Goal: Task Accomplishment & Management: Complete application form

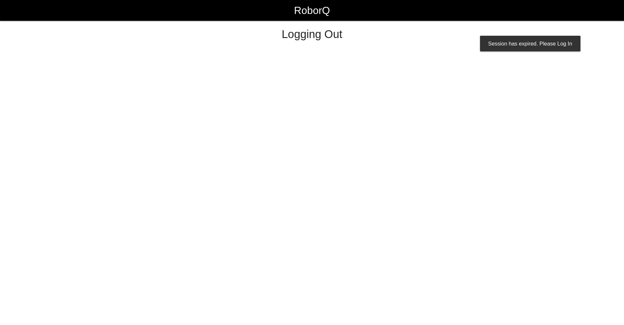
select select "Worker"
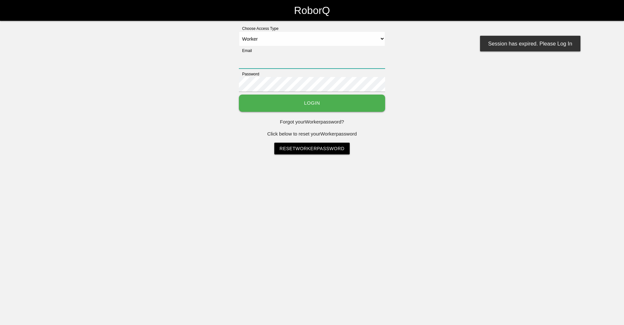
type input "[EMAIL_ADDRESS][DOMAIN_NAME]"
click at [357, 108] on button "Login" at bounding box center [312, 103] width 146 height 17
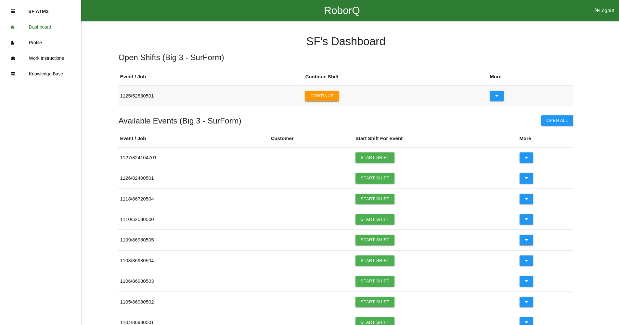
click at [328, 93] on button "Continue" at bounding box center [322, 96] width 34 height 10
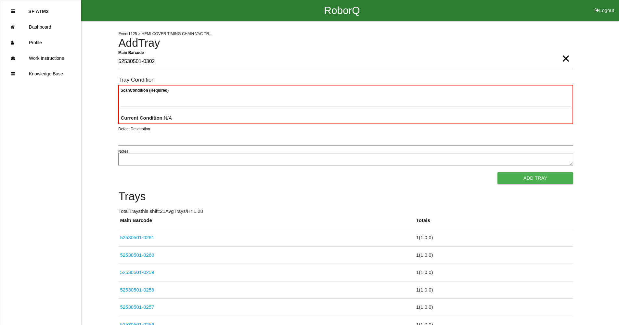
type Barcode "52530501-0302"
type Condition "goo"
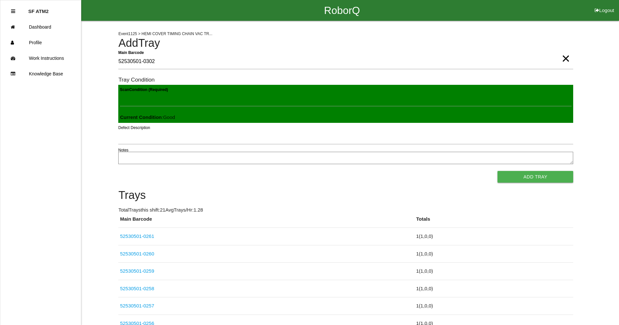
click at [498, 171] on button "Add Tray" at bounding box center [536, 177] width 76 height 12
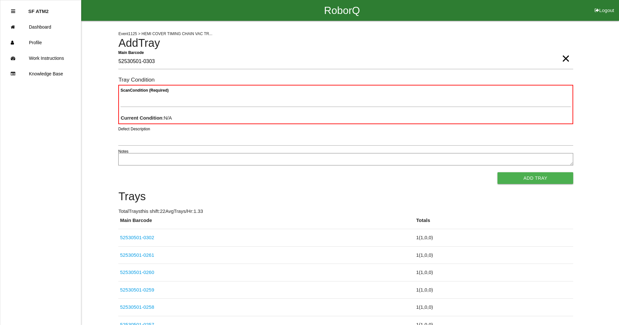
type Barcode "52530501-0303"
type Condition "goo"
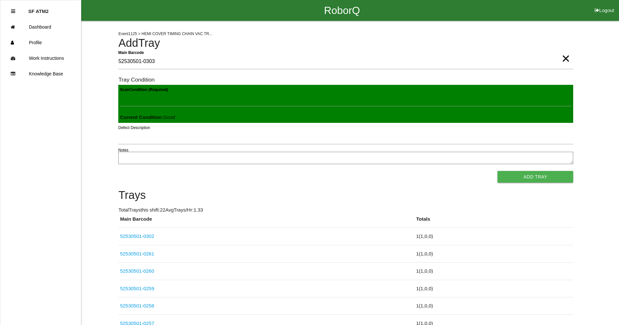
click at [498, 171] on button "Add Tray" at bounding box center [536, 177] width 76 height 12
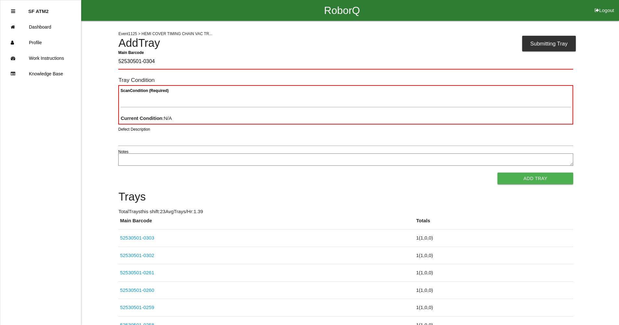
type Barcode "52530501-0304"
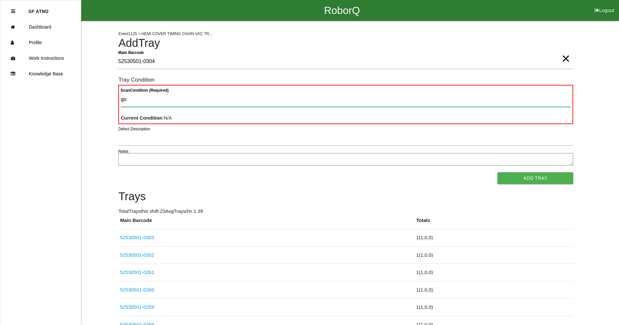
type Condition "goo"
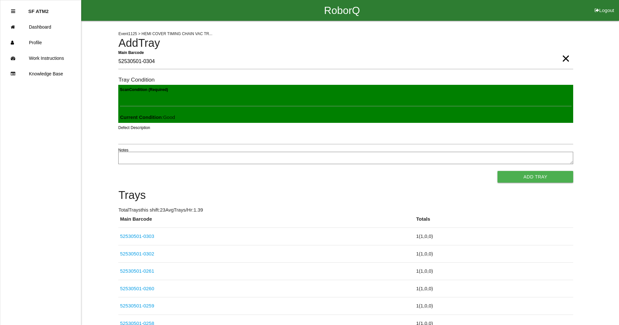
click at [498, 171] on button "Add Tray" at bounding box center [536, 177] width 76 height 12
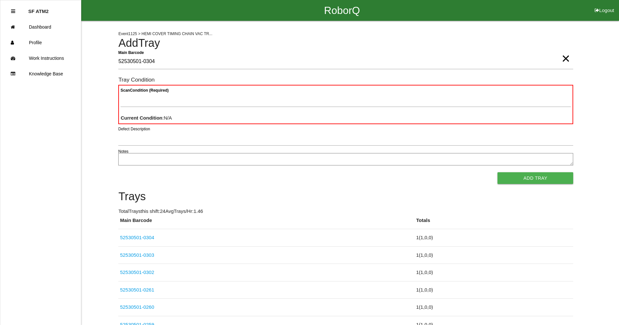
type Barcode "52530501-0304"
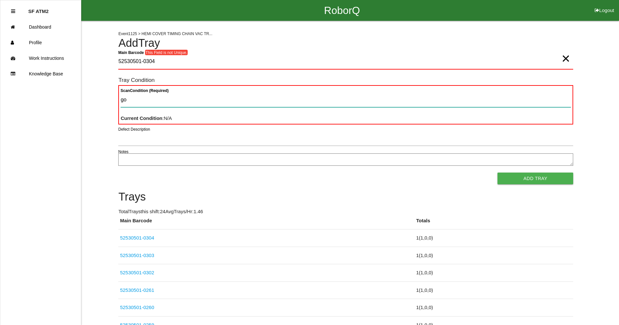
type Condition "goo"
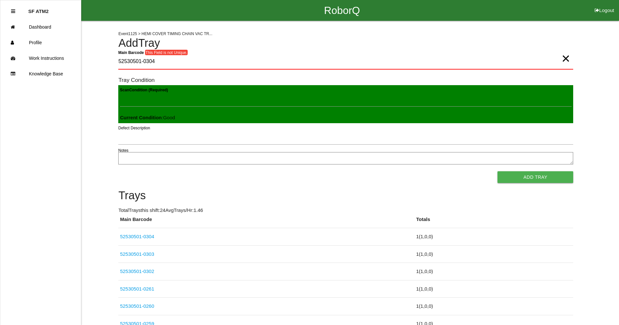
click at [498, 171] on button "Add Tray" at bounding box center [536, 177] width 76 height 12
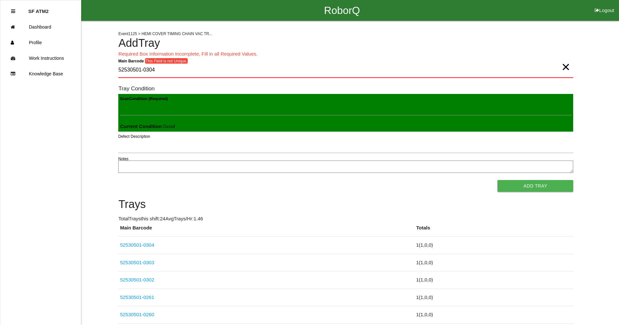
click at [566, 67] on span "×" at bounding box center [566, 60] width 8 height 13
click at [526, 70] on Barcode "Main Barcode" at bounding box center [345, 70] width 455 height 15
type Barcode "52530501-0305"
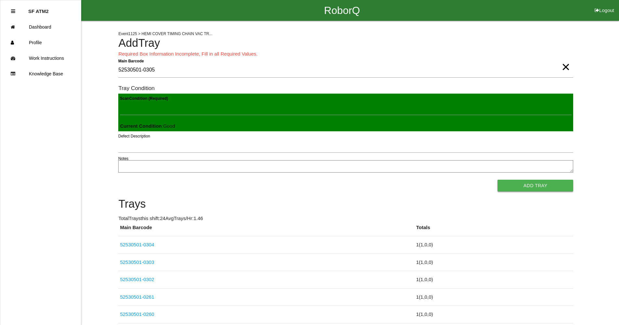
click at [526, 183] on button "Add Tray" at bounding box center [536, 186] width 76 height 12
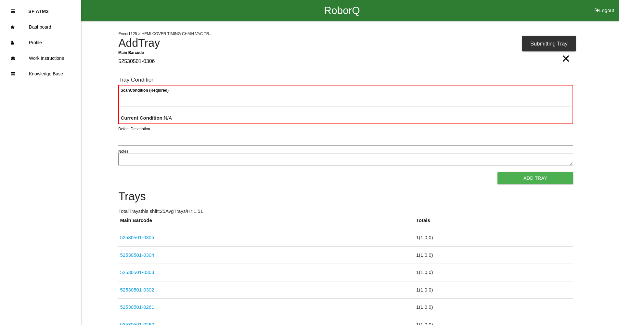
type Barcode "52530501-0306"
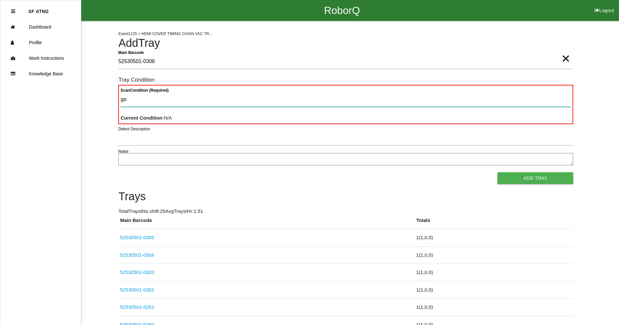
type Condition "goo"
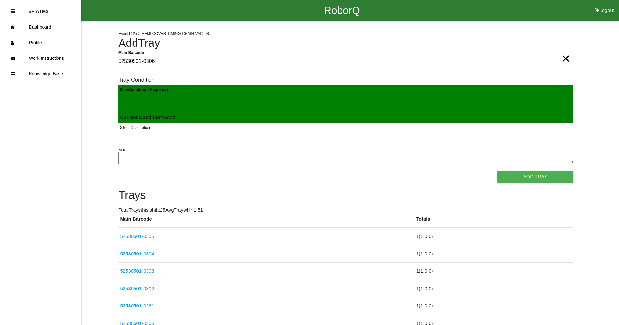
click at [498, 171] on button "Add Tray" at bounding box center [536, 177] width 76 height 12
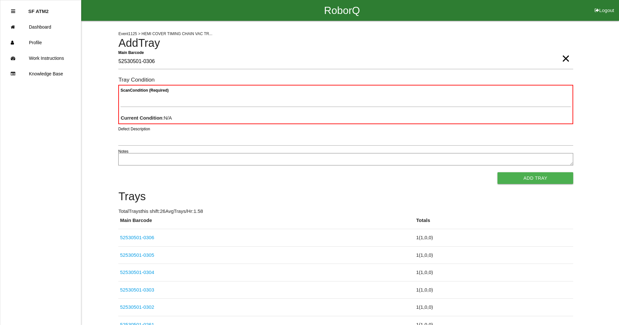
type Barcode "52530501-0306"
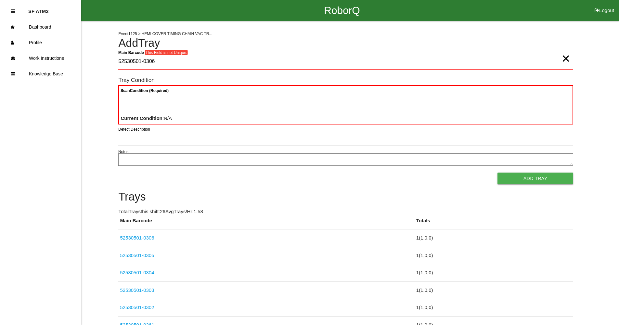
click at [568, 59] on span "×" at bounding box center [566, 52] width 8 height 13
click at [553, 61] on Barcode "Main Barcode" at bounding box center [345, 61] width 455 height 15
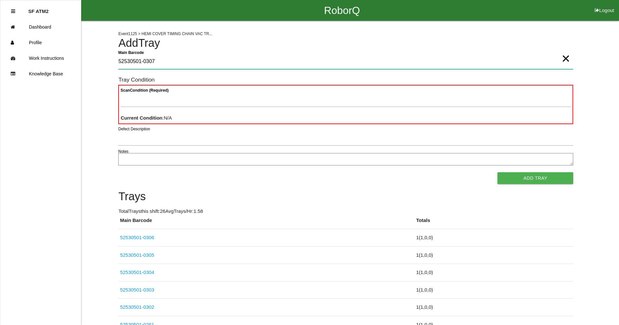
type Barcode "52530501-0307"
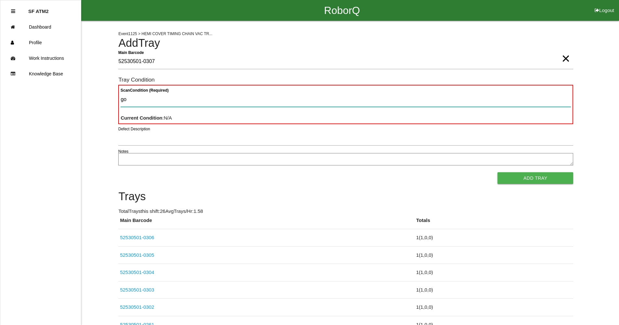
type Condition "goo"
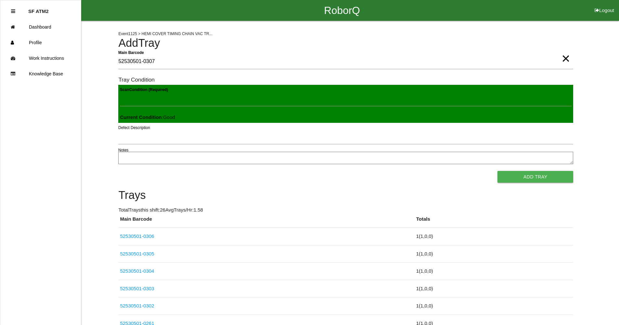
click at [498, 171] on button "Add Tray" at bounding box center [536, 177] width 76 height 12
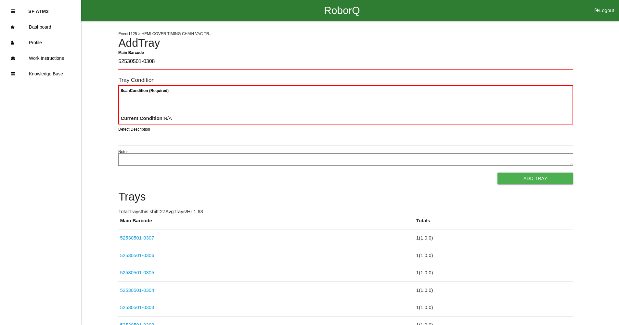
type Barcode "52530501-0308"
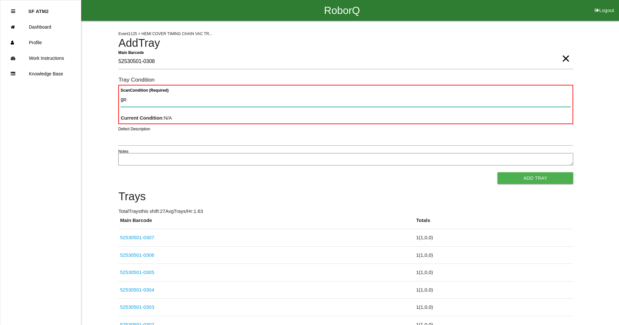
type Condition "goo"
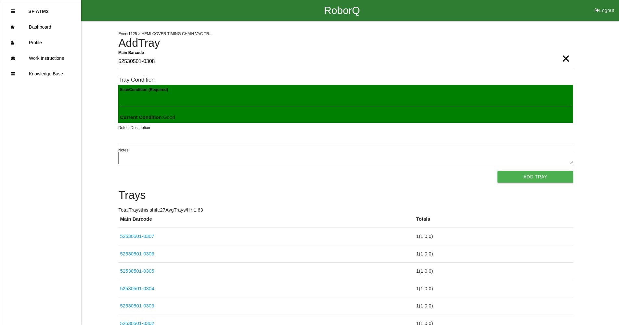
click at [498, 171] on button "Add Tray" at bounding box center [536, 177] width 76 height 12
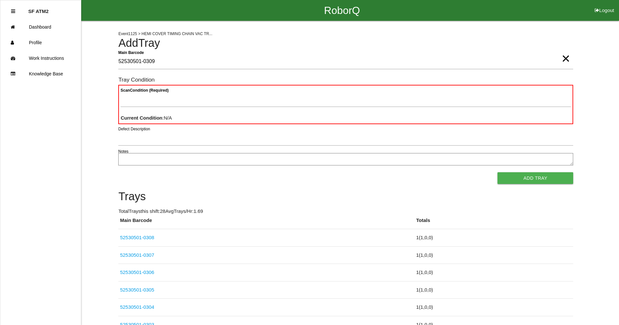
type Barcode "52530501-0309"
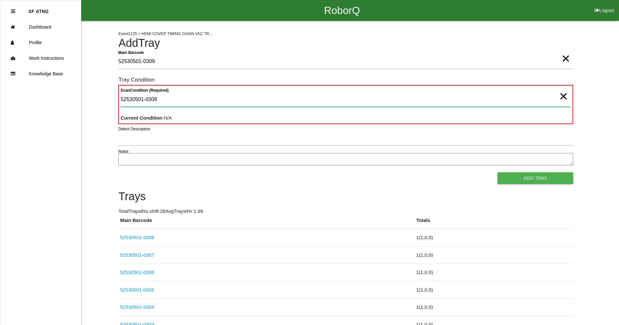
type Condition "52530501-0309"
click at [562, 95] on span "×" at bounding box center [564, 89] width 8 height 13
click at [551, 98] on Condition "Scan Condition (Required)" at bounding box center [346, 99] width 451 height 15
type Condition "goo"
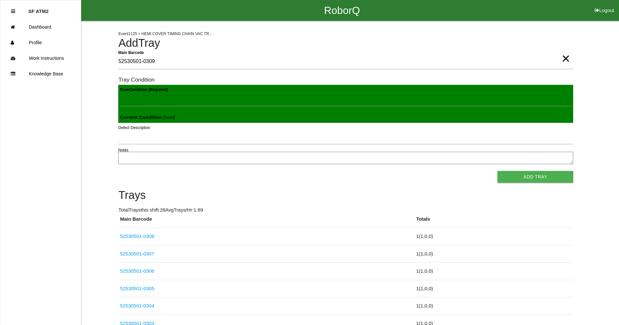
click at [498, 171] on button "Add Tray" at bounding box center [536, 177] width 76 height 12
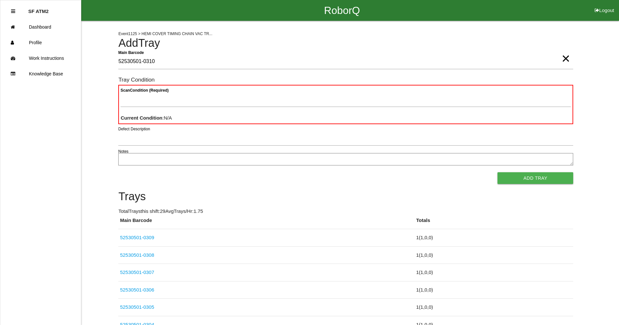
type Barcode "52530501-0310"
type Condition "goo"
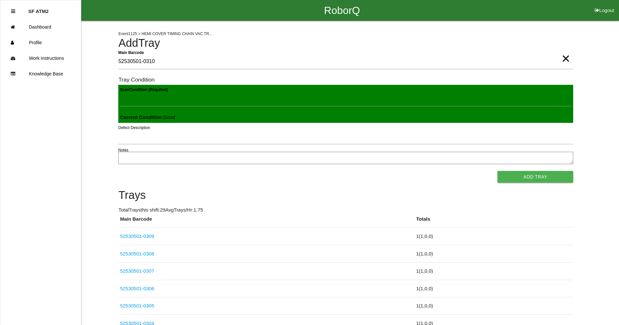
click at [498, 171] on button "Add Tray" at bounding box center [536, 177] width 76 height 12
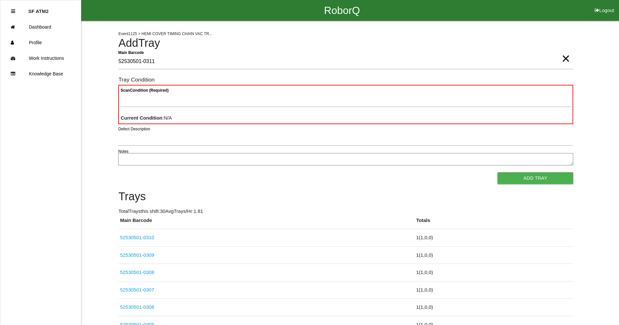
type Barcode "52530501-0311"
type Condition "goo"
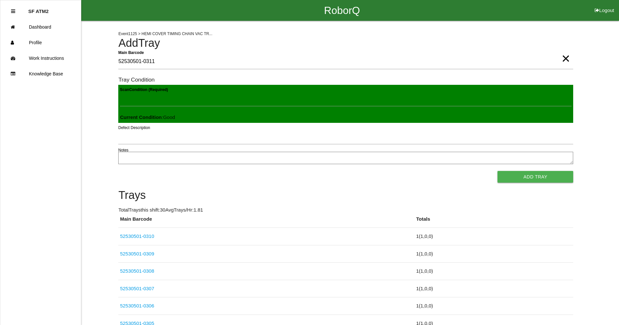
click at [498, 171] on button "Add Tray" at bounding box center [536, 177] width 76 height 12
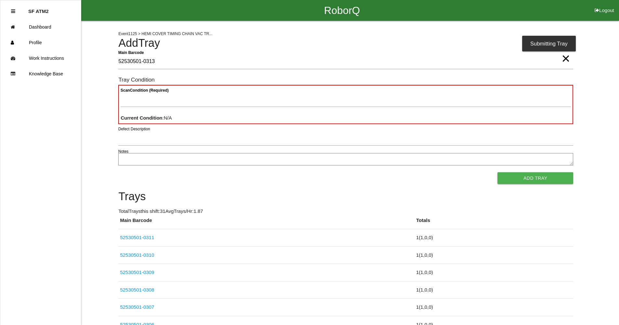
type Barcode "52530501-0313"
click at [564, 58] on span "×" at bounding box center [566, 52] width 8 height 13
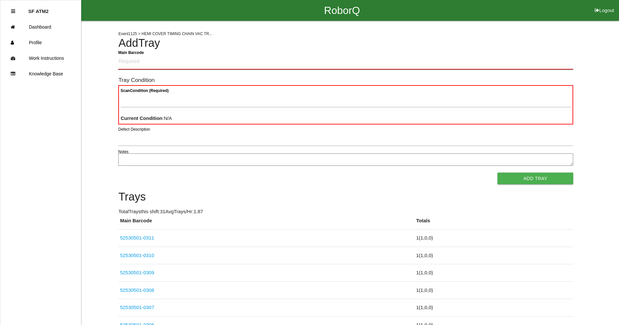
click at [456, 58] on Barcode "Main Barcode" at bounding box center [345, 61] width 455 height 15
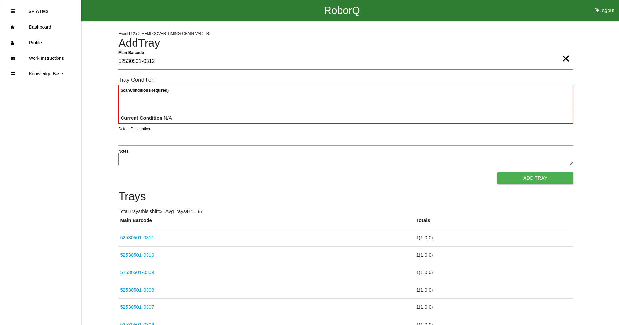
type Barcode "52530501-0312"
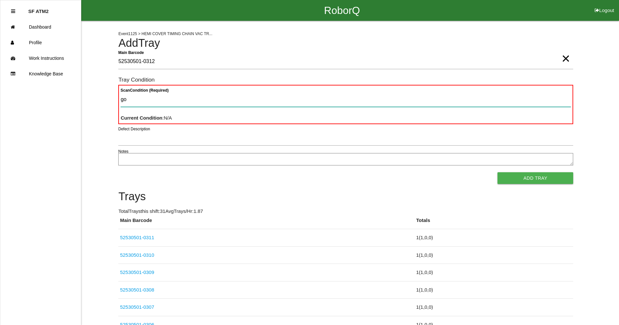
type Condition "goo"
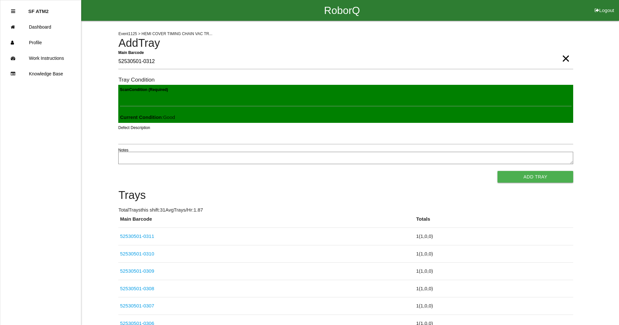
click at [498, 171] on button "Add Tray" at bounding box center [536, 177] width 76 height 12
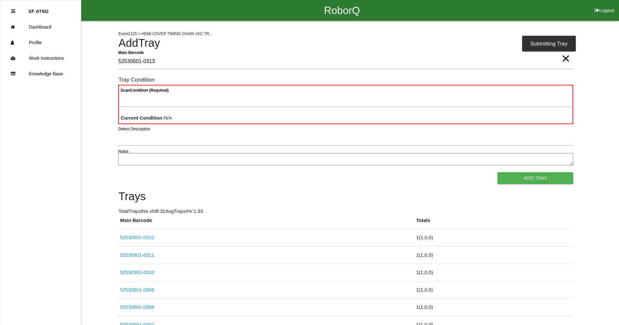
type Barcode "52530501-0313"
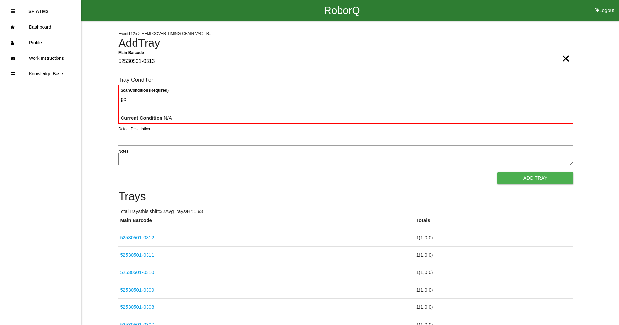
type Condition "goo"
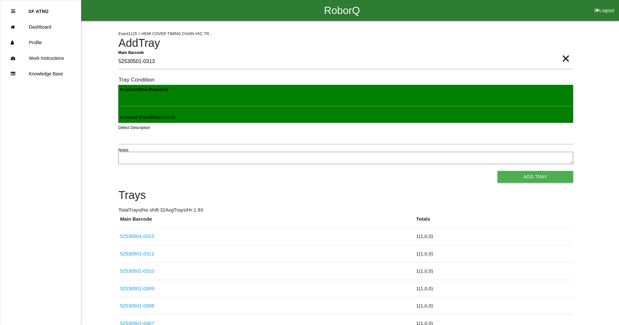
click at [498, 171] on button "Add Tray" at bounding box center [536, 177] width 76 height 12
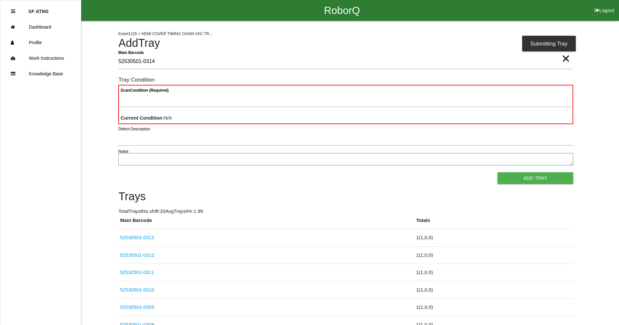
type Barcode "52530501-0314"
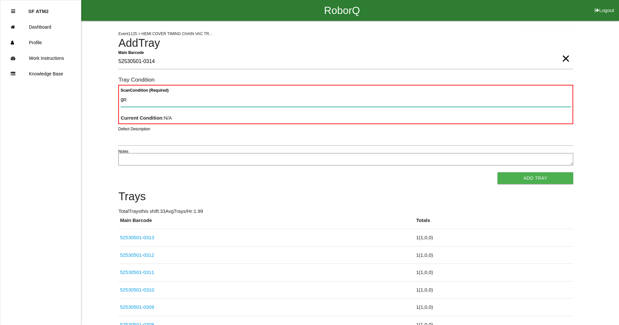
type Condition "goo"
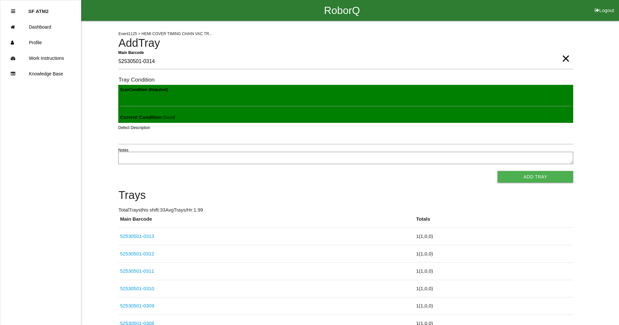
click at [498, 171] on button "Add Tray" at bounding box center [536, 177] width 76 height 12
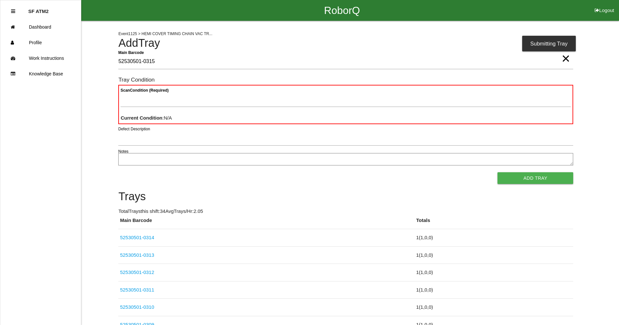
type Barcode "52530501-0315"
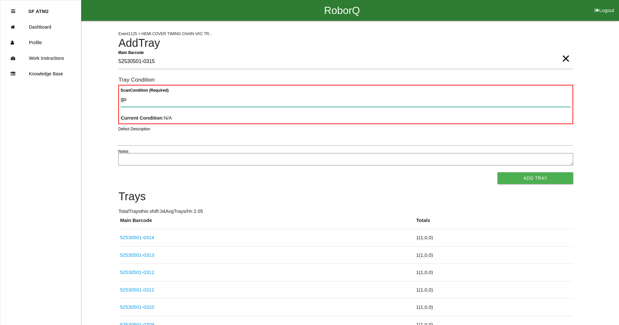
type Condition "goo"
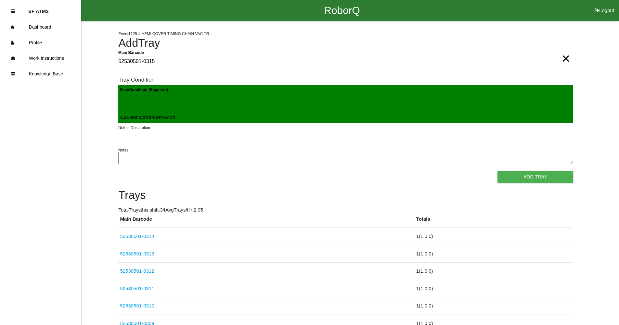
click at [498, 171] on button "Add Tray" at bounding box center [536, 177] width 76 height 12
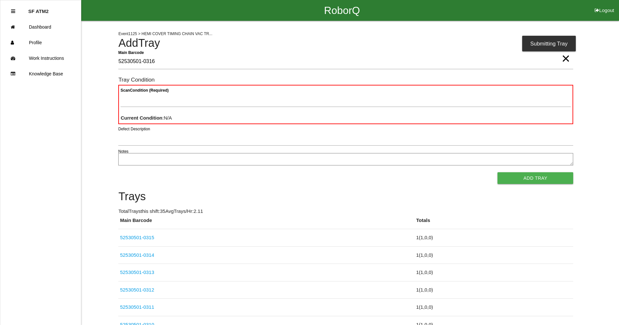
type Barcode "52530501-0316"
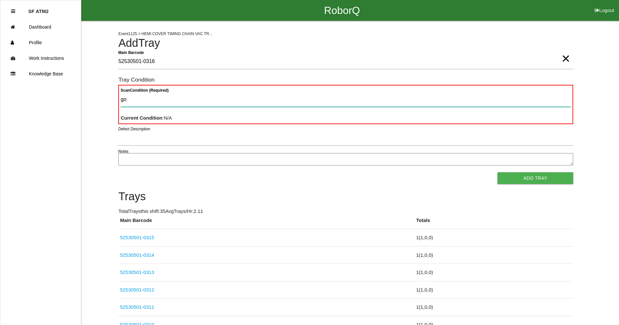
type Condition "goo"
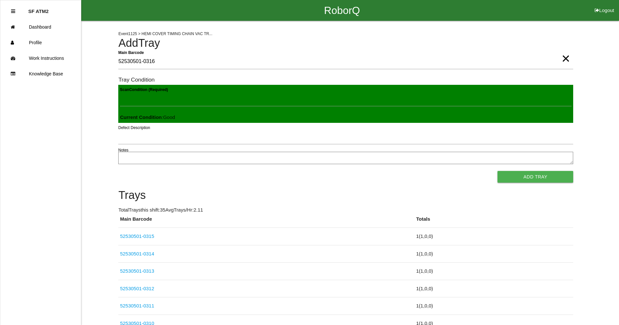
click at [498, 171] on button "Add Tray" at bounding box center [536, 177] width 76 height 12
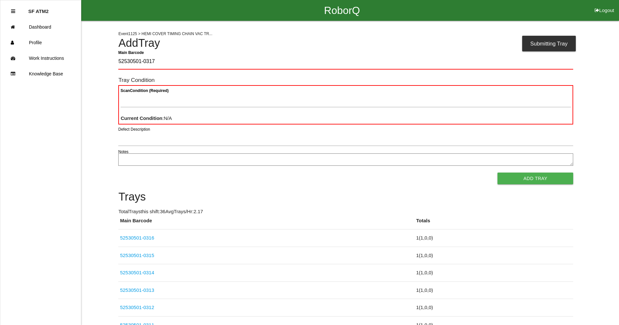
type Barcode "52530501-0317"
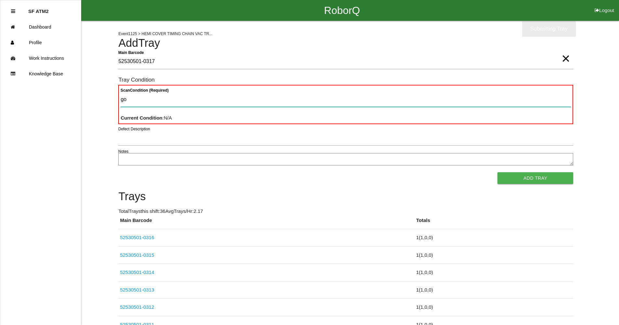
type Condition "goo"
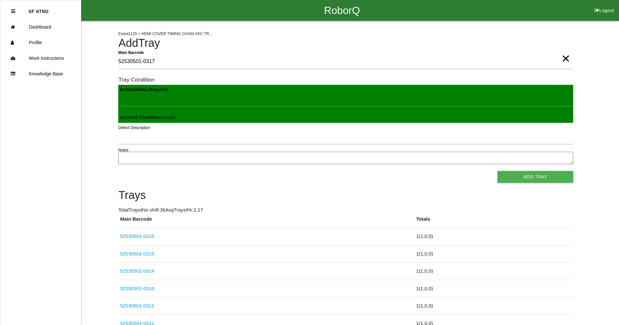
click button "Add Tray" at bounding box center [536, 177] width 76 height 12
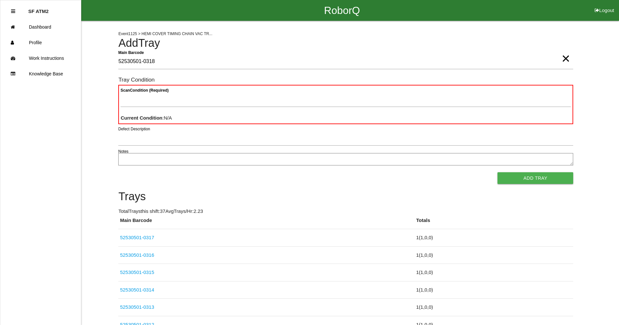
type Barcode "52530501-0318"
type Condition "goo"
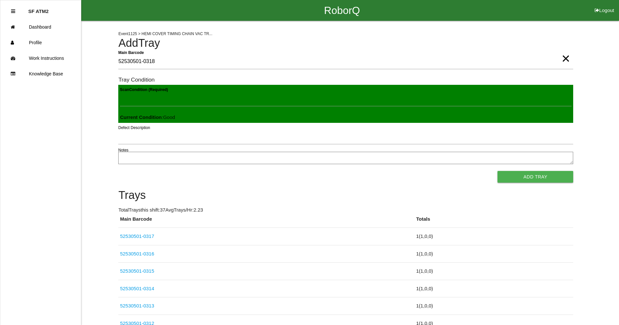
click at [498, 171] on button "Add Tray" at bounding box center [536, 177] width 76 height 12
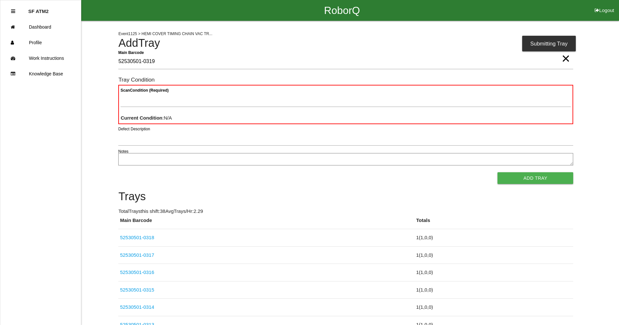
type Barcode "52530501-0319"
type Condition "goo"
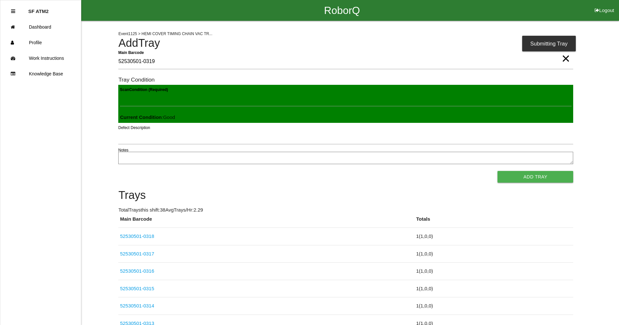
click at [498, 171] on button "Add Tray" at bounding box center [536, 177] width 76 height 12
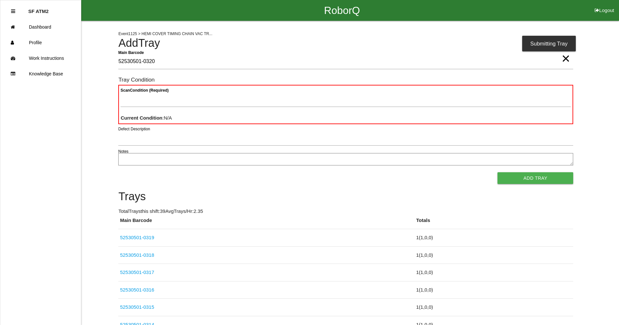
type Barcode "52530501-0320"
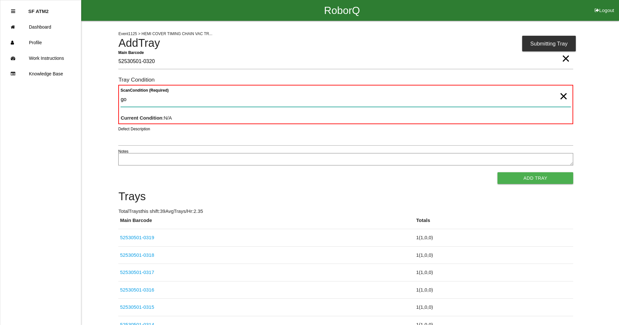
type Condition "goo"
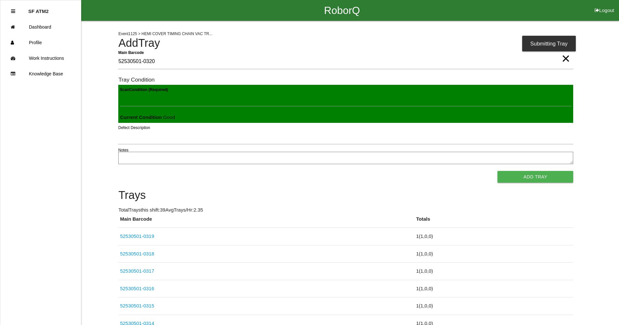
click at [498, 171] on button "Add Tray" at bounding box center [536, 177] width 76 height 12
